Goal: Find specific page/section: Find specific page/section

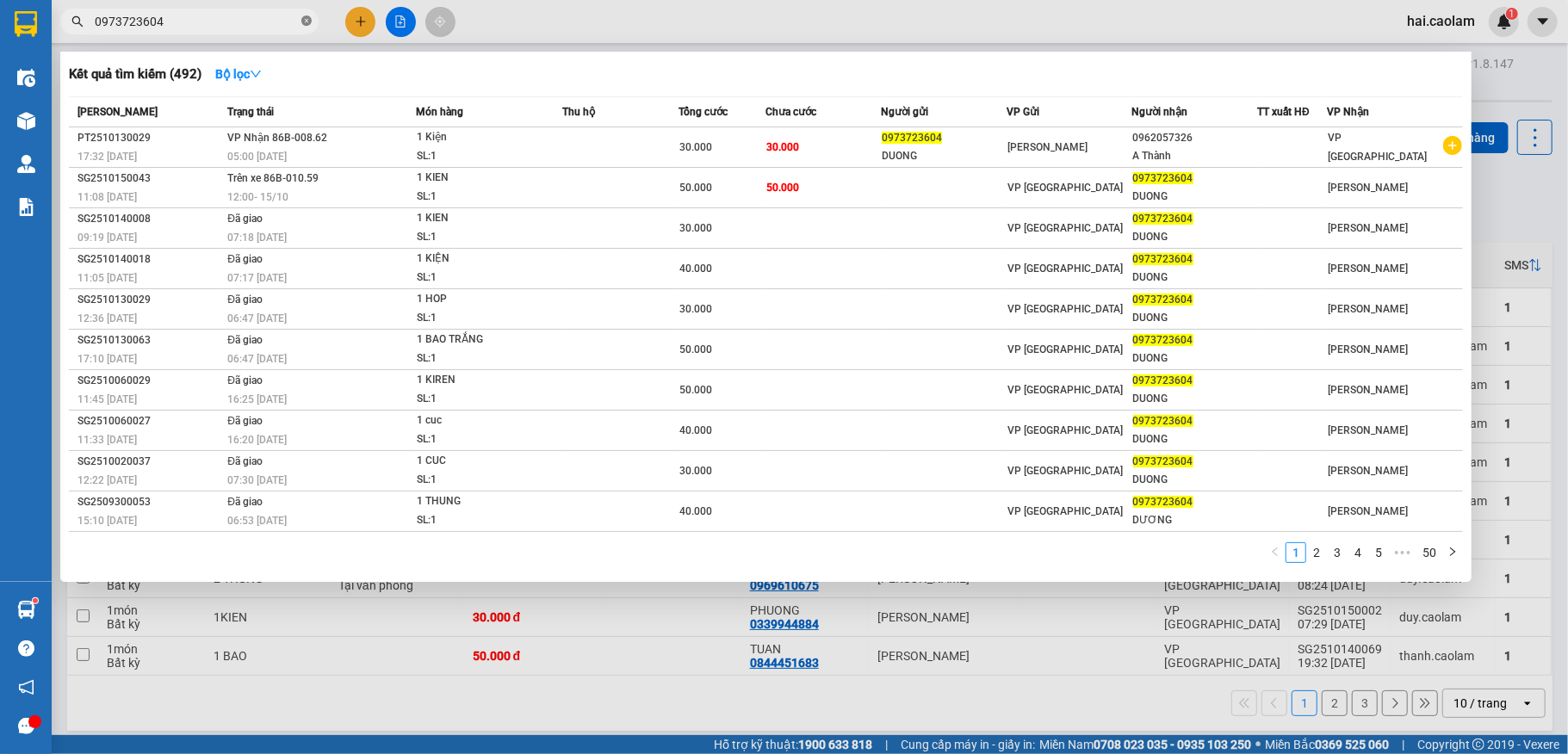
drag, startPoint x: 303, startPoint y: 15, endPoint x: 297, endPoint y: 0, distance: 16.2
click at [301, 13] on span at bounding box center [307, 21] width 11 height 16
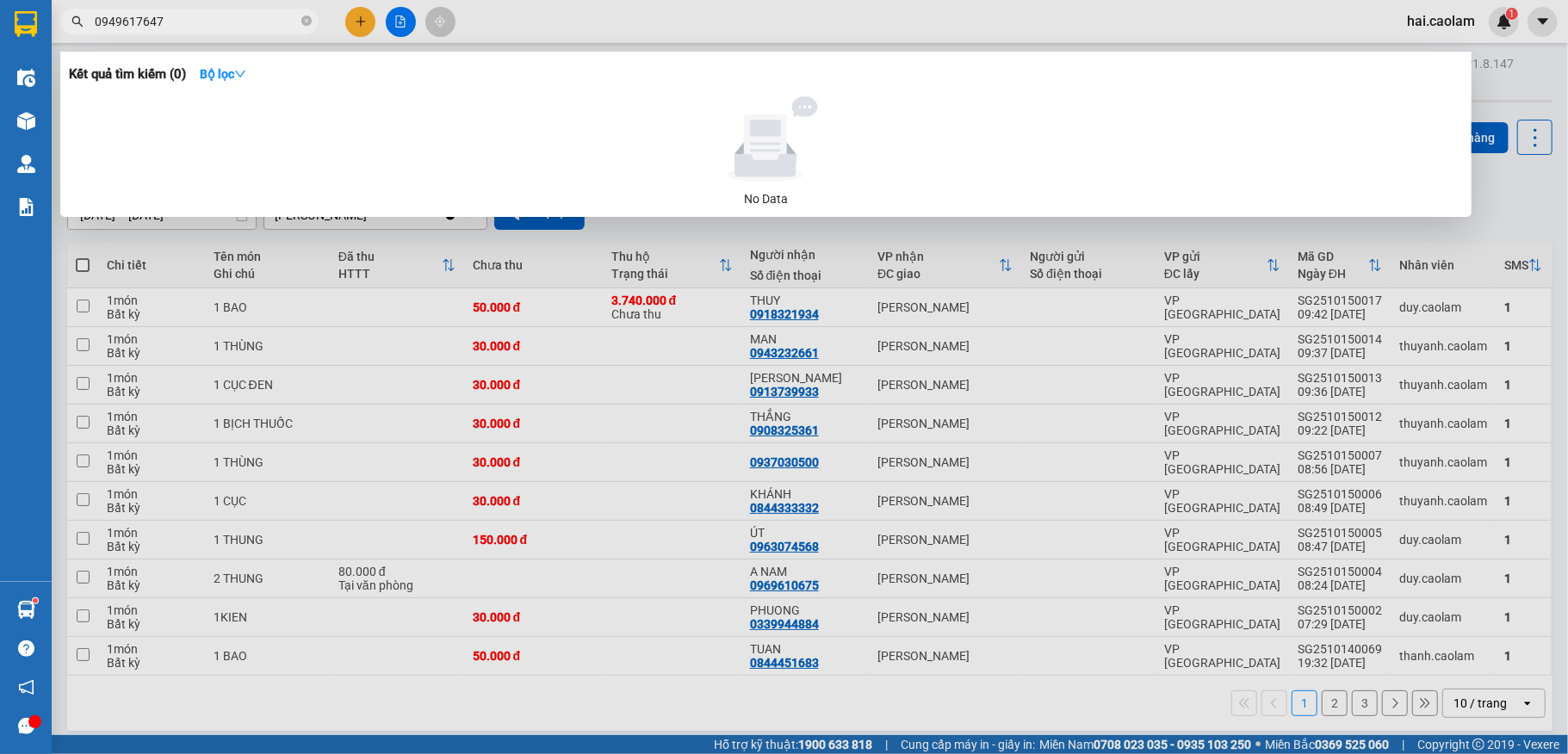
click at [228, 8] on div "Kết quả [PERSON_NAME] ( 0 ) Bộ lọc No Data 0949617647" at bounding box center [168, 22] width 336 height 30
click at [227, 9] on span "0949617647" at bounding box center [189, 21] width 258 height 26
click at [222, 9] on span "0949617647" at bounding box center [189, 21] width 258 height 26
click at [227, 21] on input "0949617647" at bounding box center [196, 21] width 203 height 19
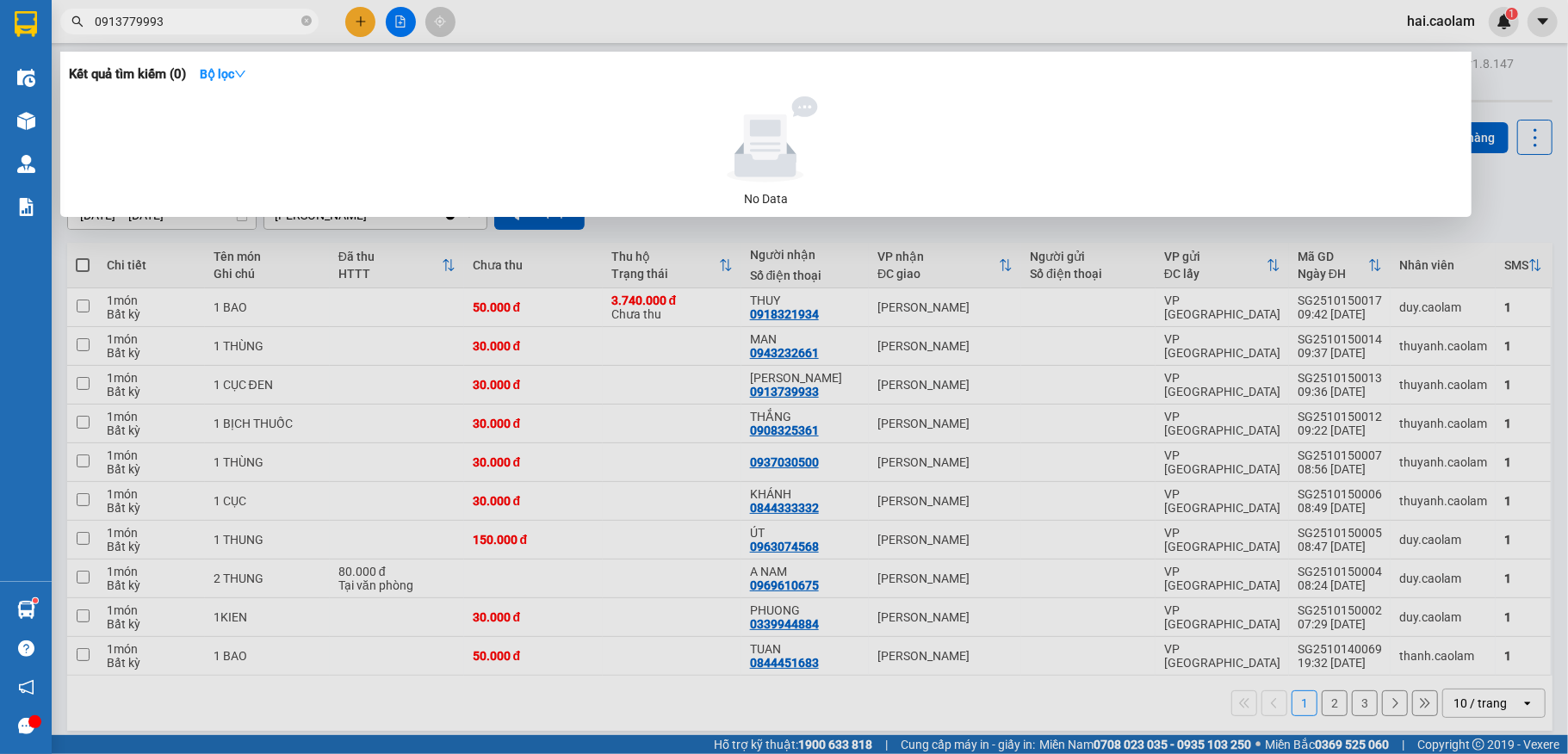
click at [129, 19] on input "0913779993" at bounding box center [196, 21] width 203 height 19
click at [155, 18] on input "0913739993" at bounding box center [196, 21] width 203 height 19
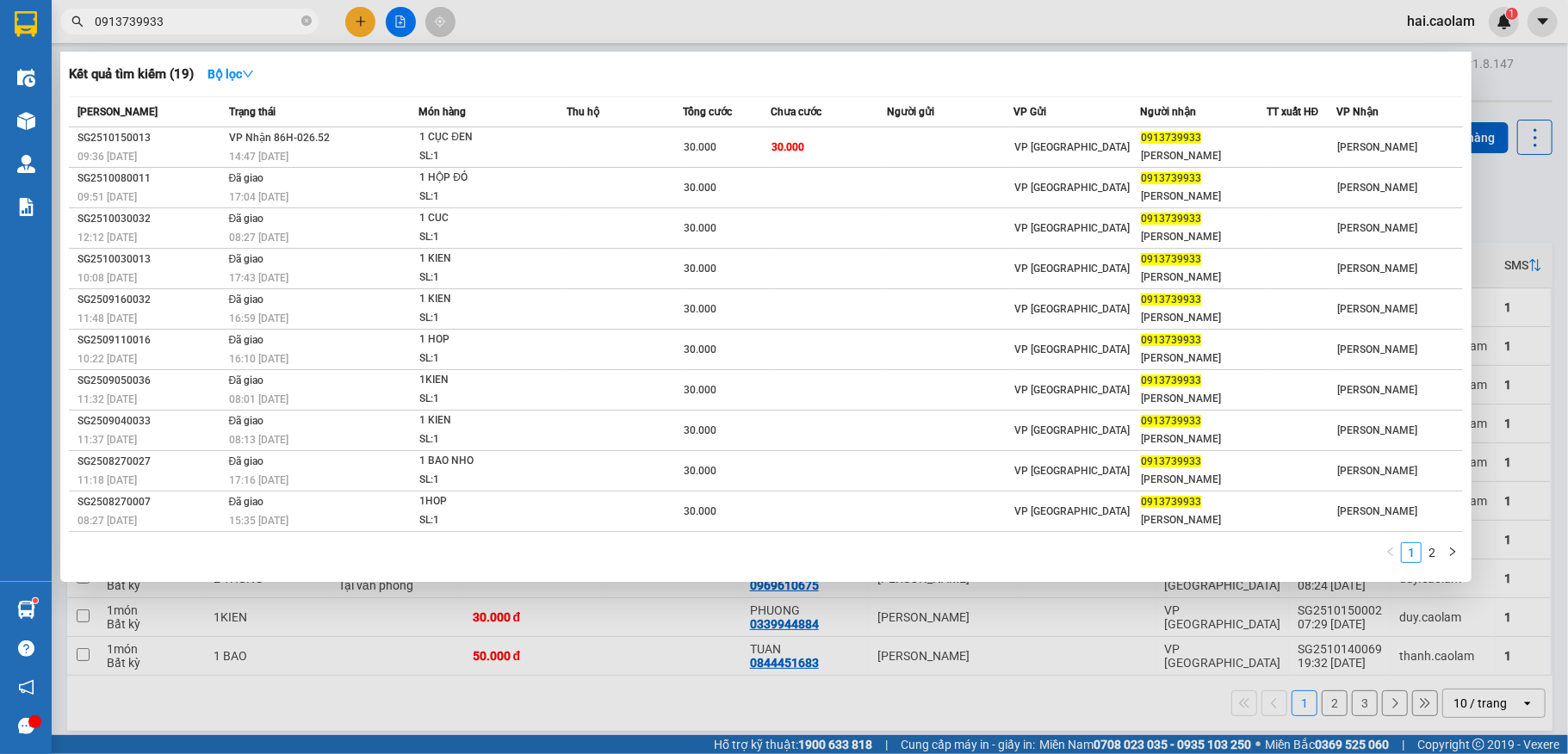
type input "0913739933"
